Goal: Obtain resource: Download file/media

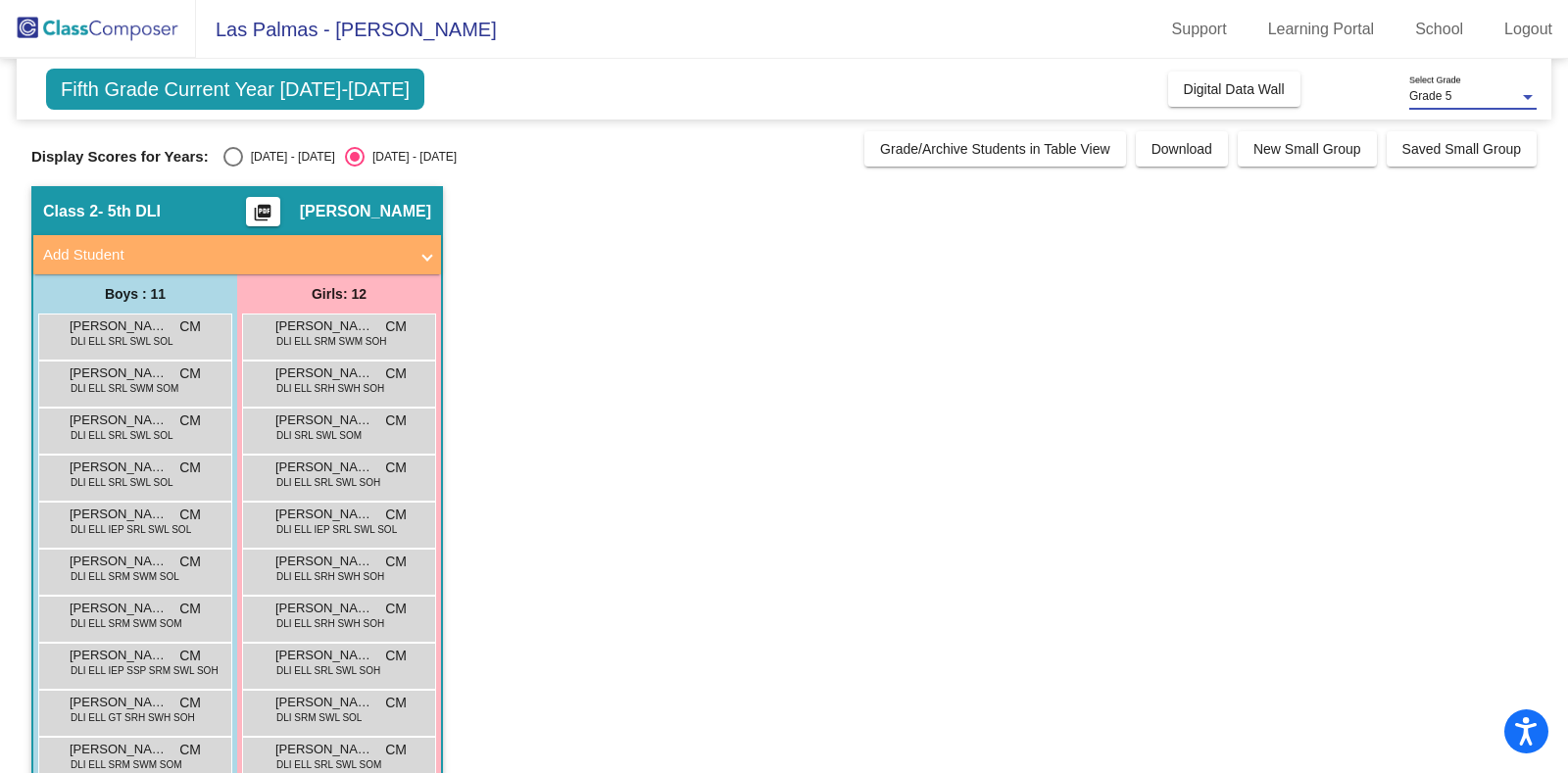
click at [1431, 95] on span "Grade 5" at bounding box center [1430, 96] width 43 height 14
click at [1431, 95] on span "Grade 5" at bounding box center [1473, 97] width 128 height 36
click at [1513, 88] on div "Grade 5 Select Grade" at bounding box center [1473, 92] width 128 height 34
click at [1513, 88] on span "Grade 5" at bounding box center [1473, 97] width 128 height 36
click at [275, 213] on mat-icon "picture_as_pdf" at bounding box center [263, 217] width 24 height 28
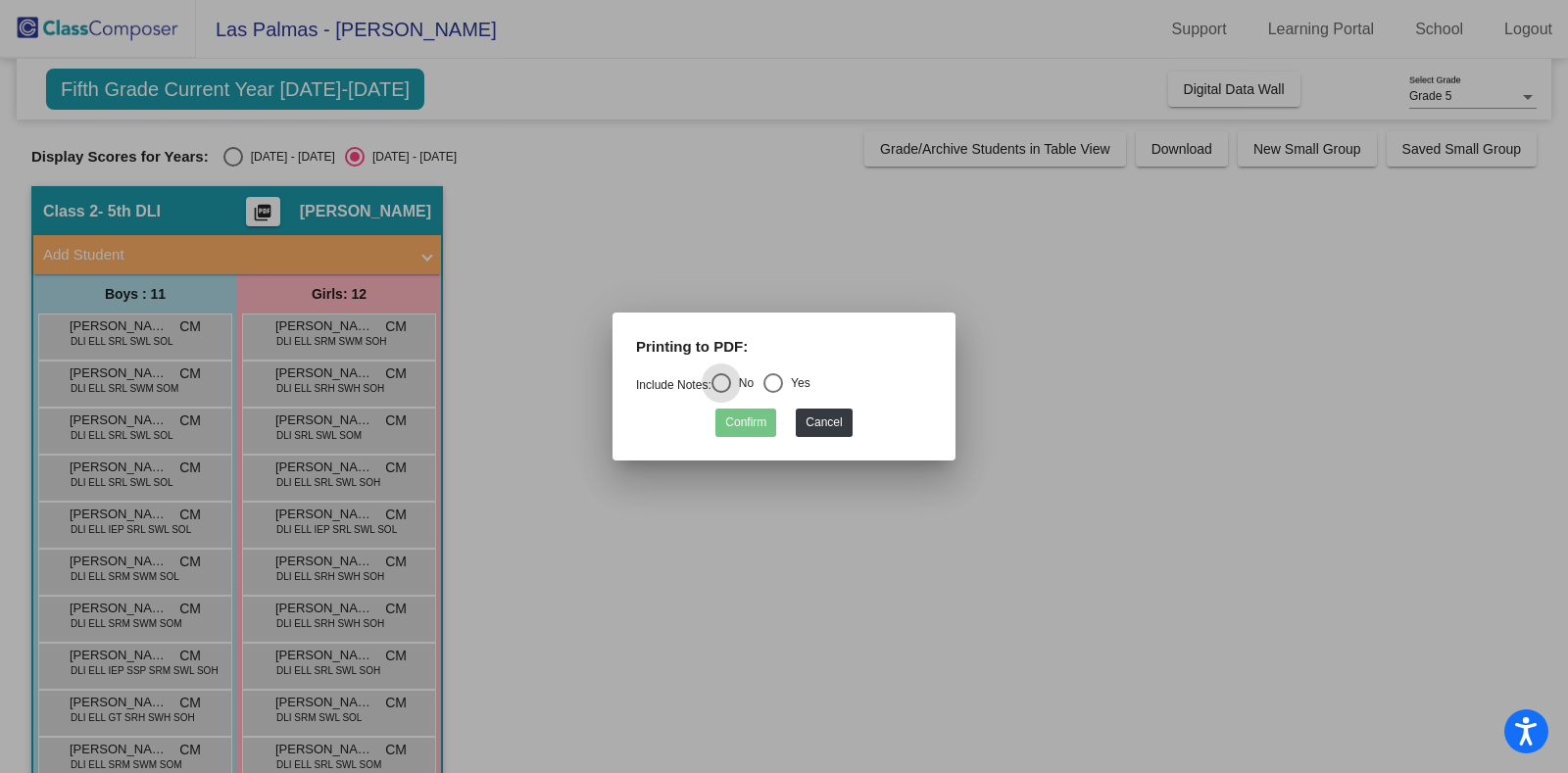
click at [779, 380] on div "Select an option" at bounding box center [773, 384] width 20 height 20
click at [773, 392] on input "Yes" at bounding box center [772, 392] width 1 height 1
radio input "true"
click at [745, 424] on button "Confirm" at bounding box center [745, 422] width 60 height 29
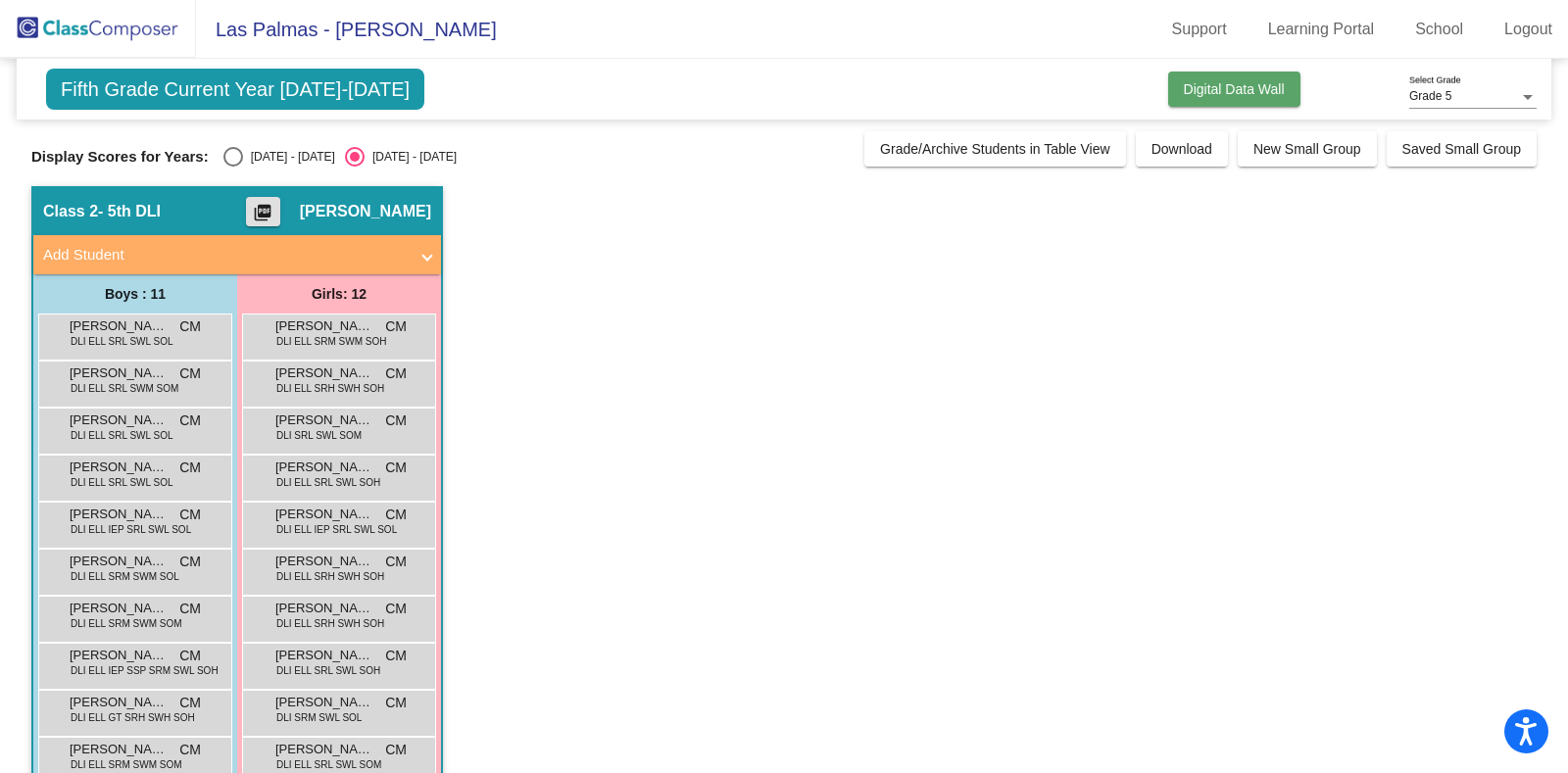
click at [1220, 74] on button "Digital Data Wall" at bounding box center [1233, 89] width 132 height 36
click at [1210, 91] on span "Digital Data Wall" at bounding box center [1234, 89] width 101 height 16
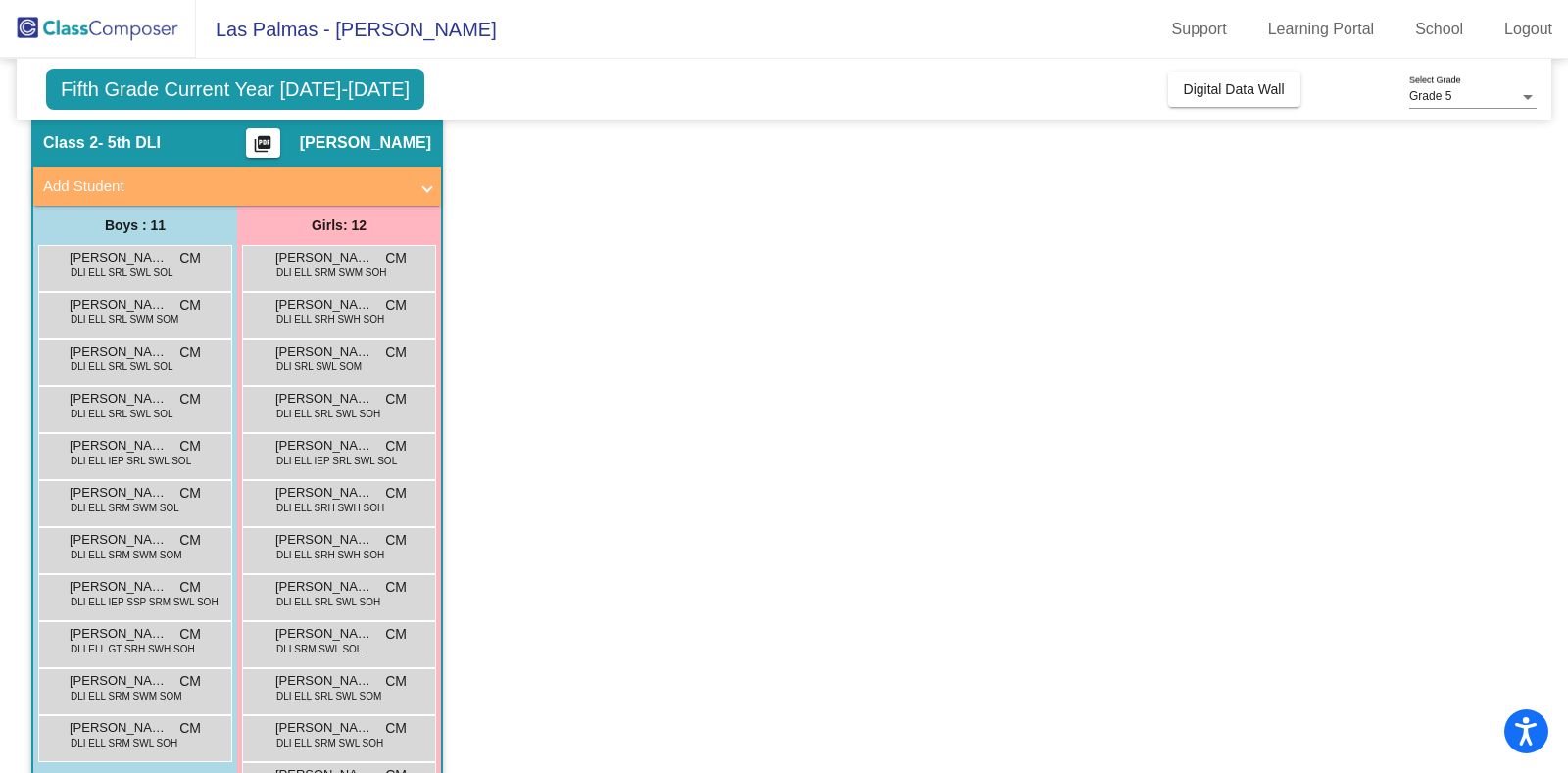
scroll to position [13, 0]
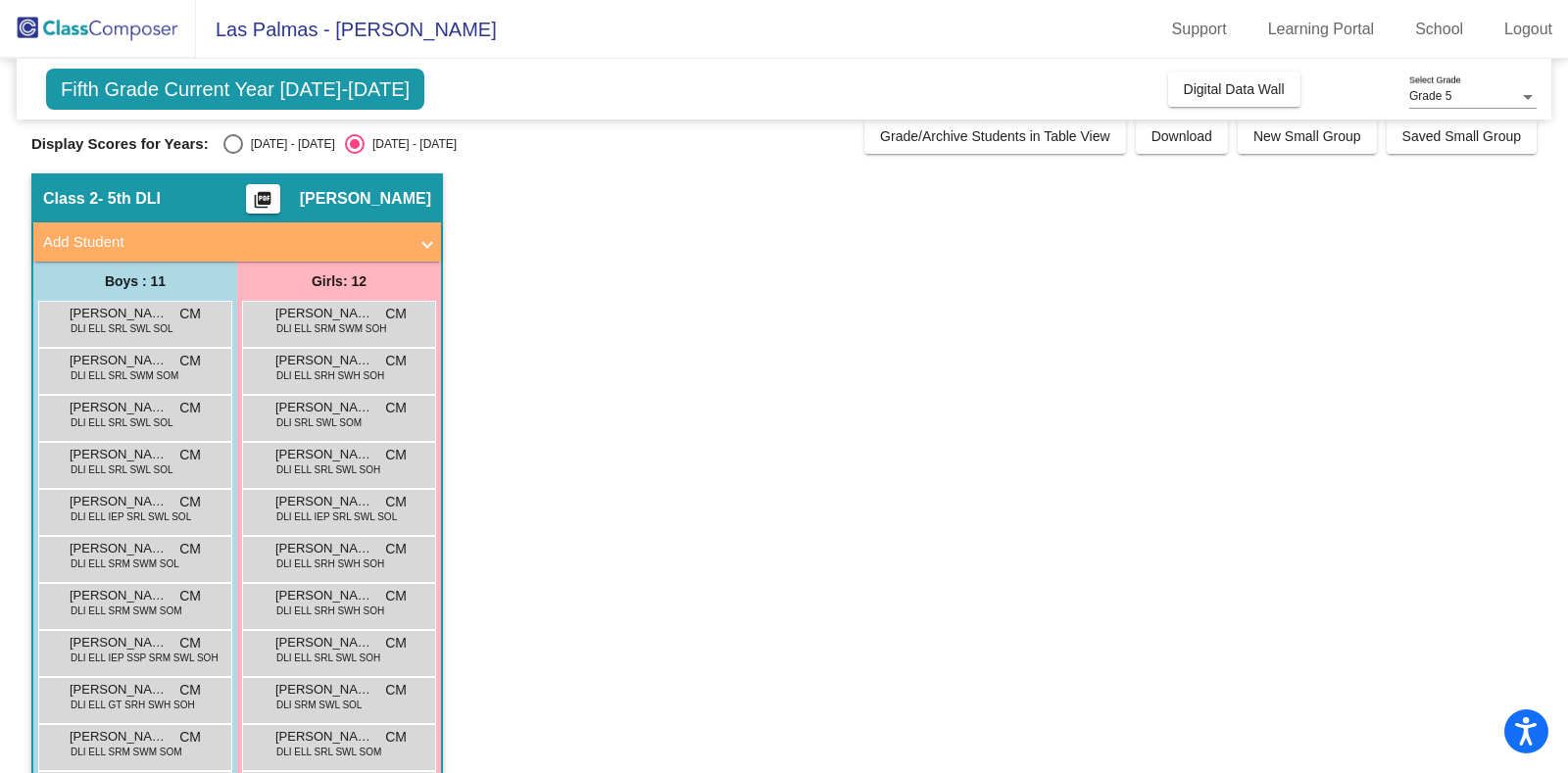
click at [217, 85] on span "Fifth Grade Current Year [DATE]-[DATE]" at bounding box center [235, 89] width 379 height 42
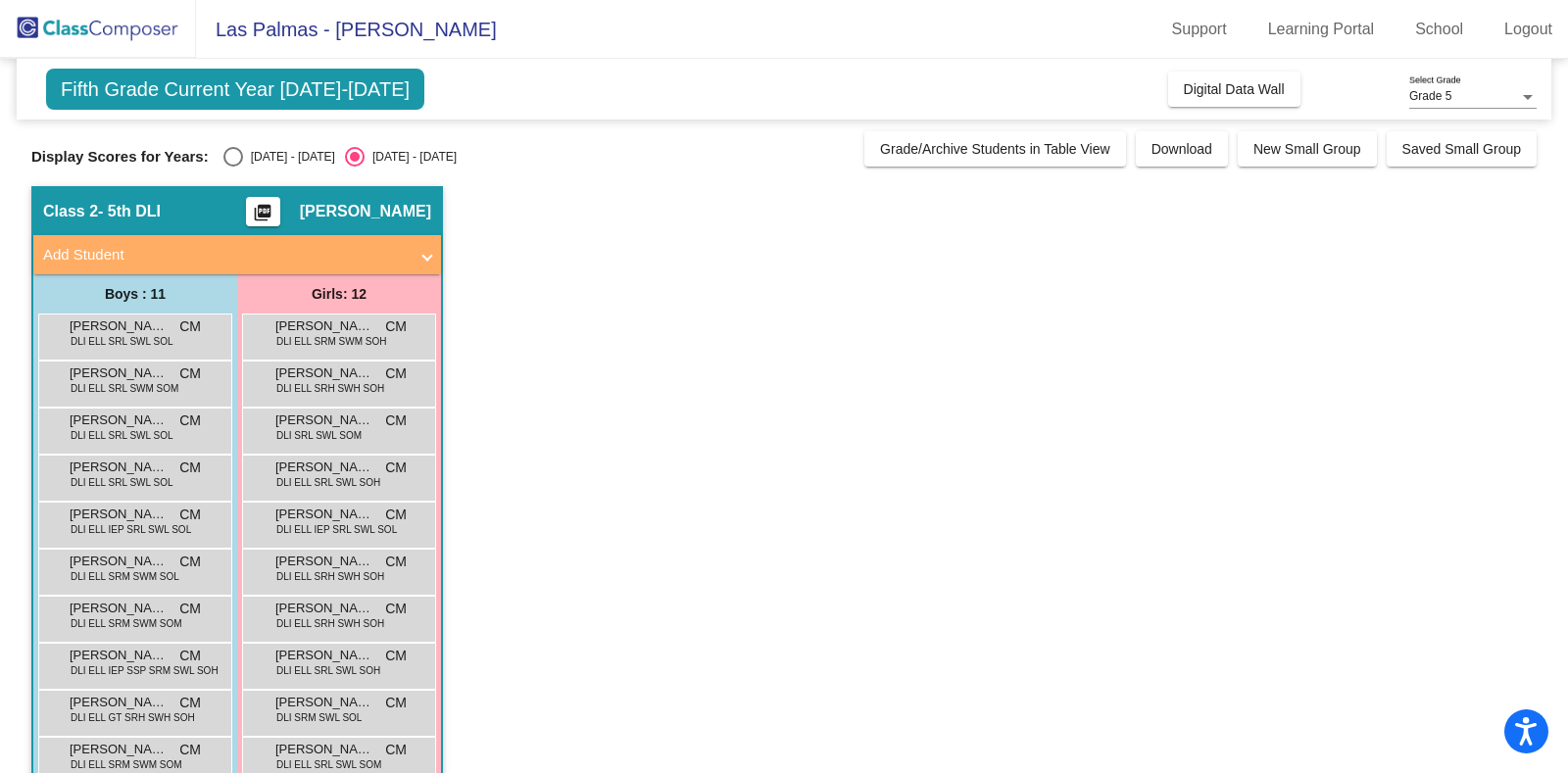
click at [427, 250] on span at bounding box center [427, 255] width 8 height 23
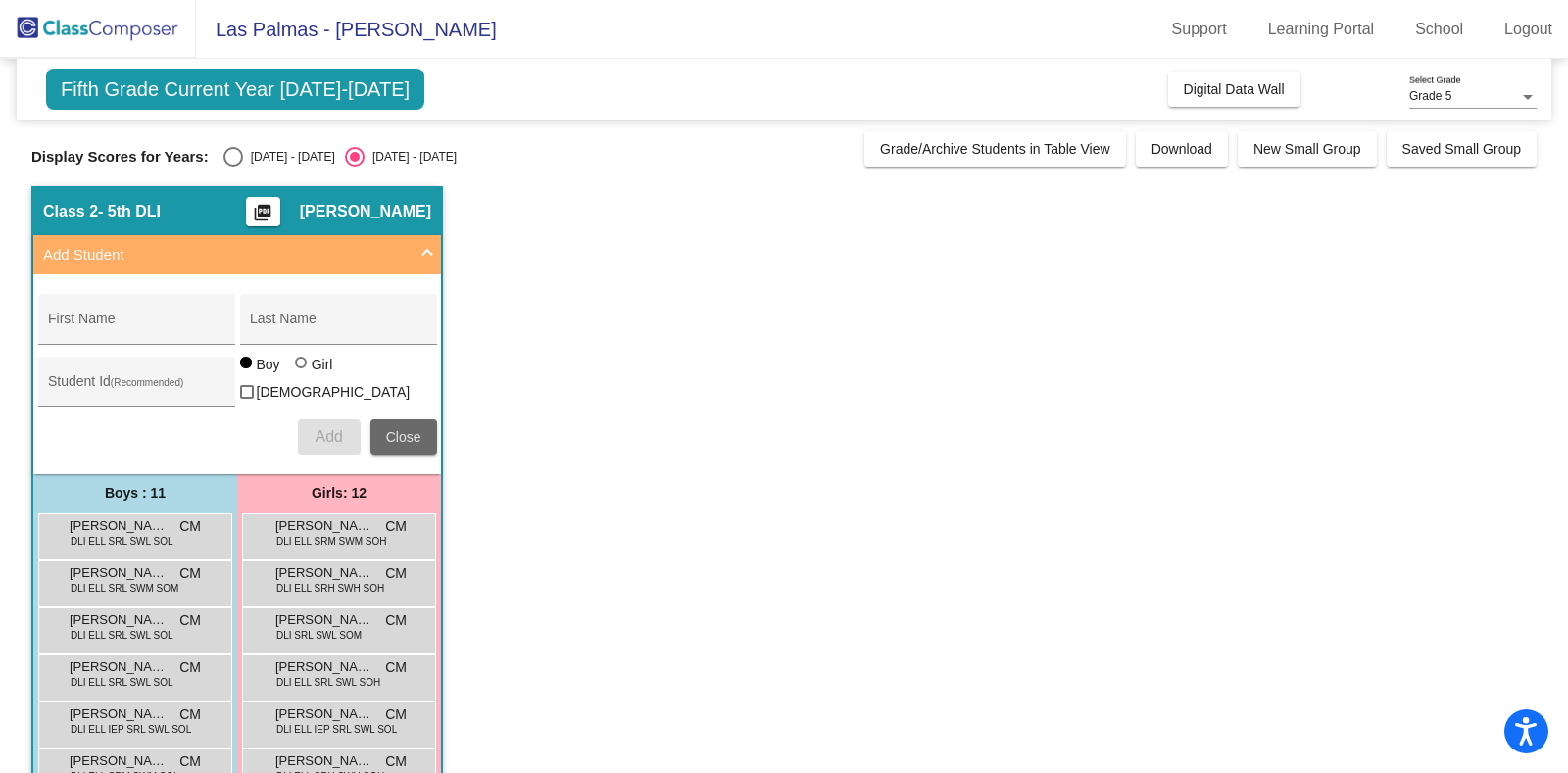
click at [399, 429] on span "Close" at bounding box center [403, 437] width 36 height 16
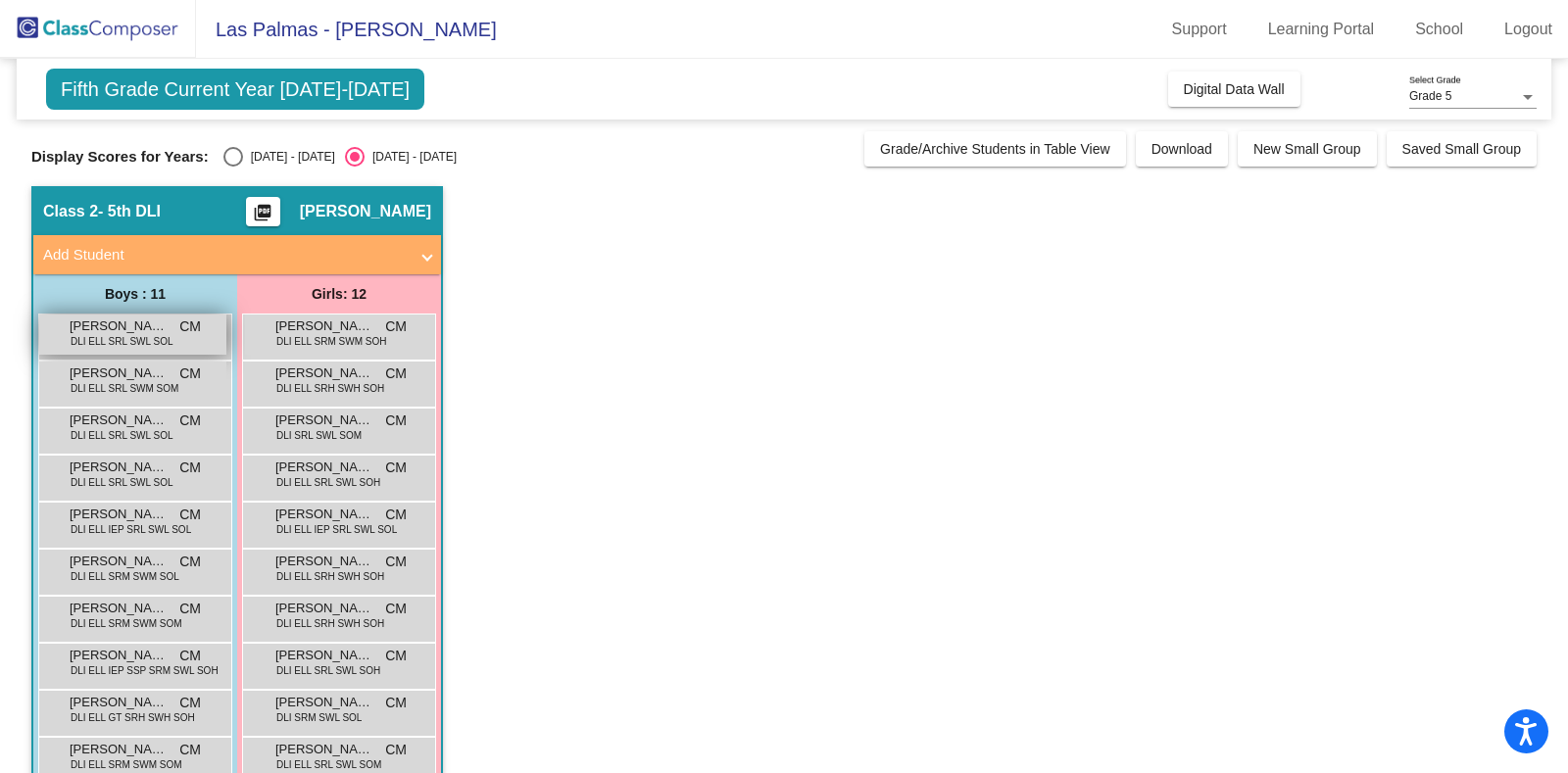
click at [139, 334] on span "DLI ELL SRL SWL SOL" at bounding box center [122, 341] width 103 height 15
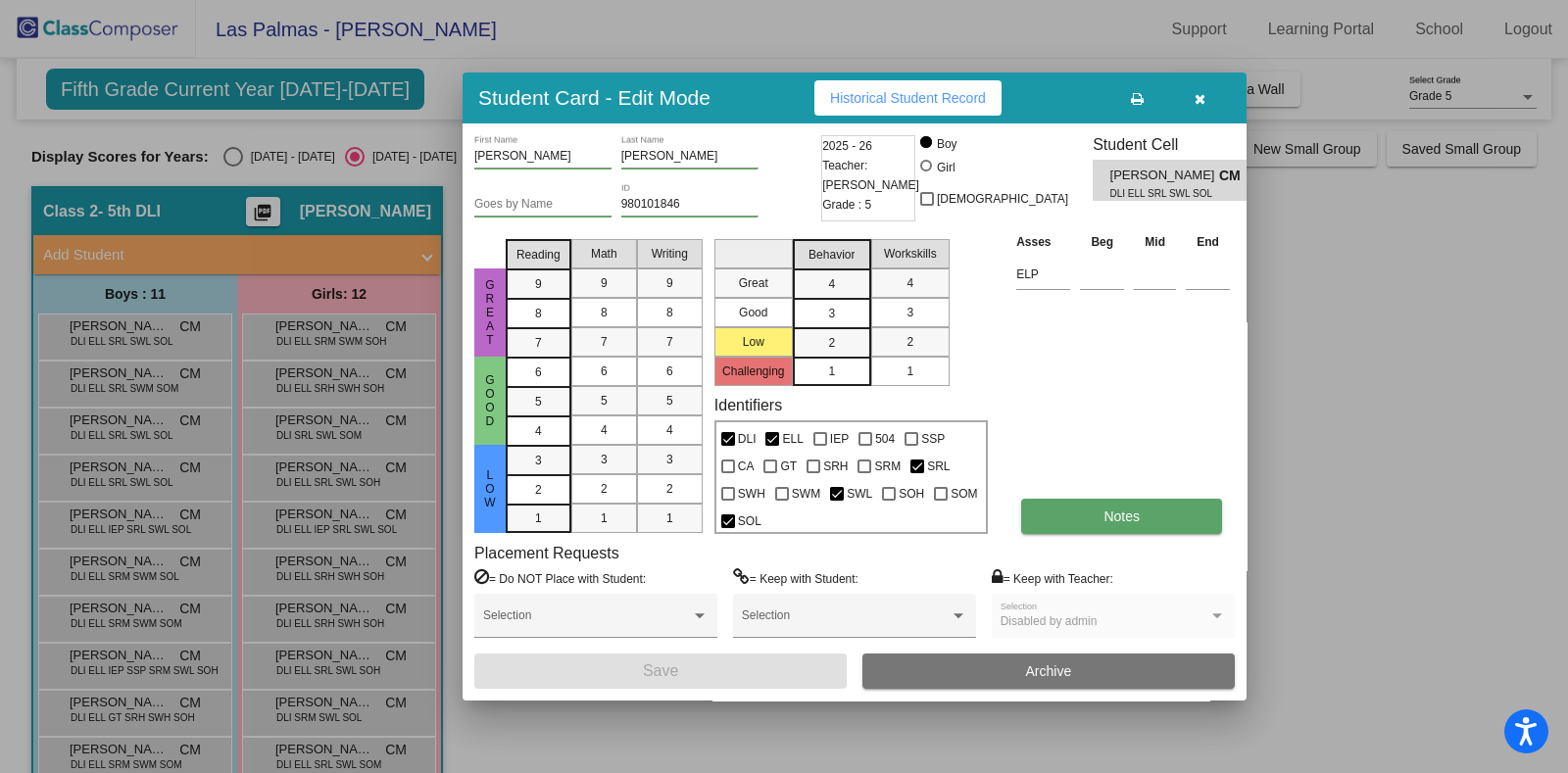
click at [1123, 524] on button "Notes" at bounding box center [1121, 516] width 201 height 36
